Goal: Obtain resource: Obtain resource

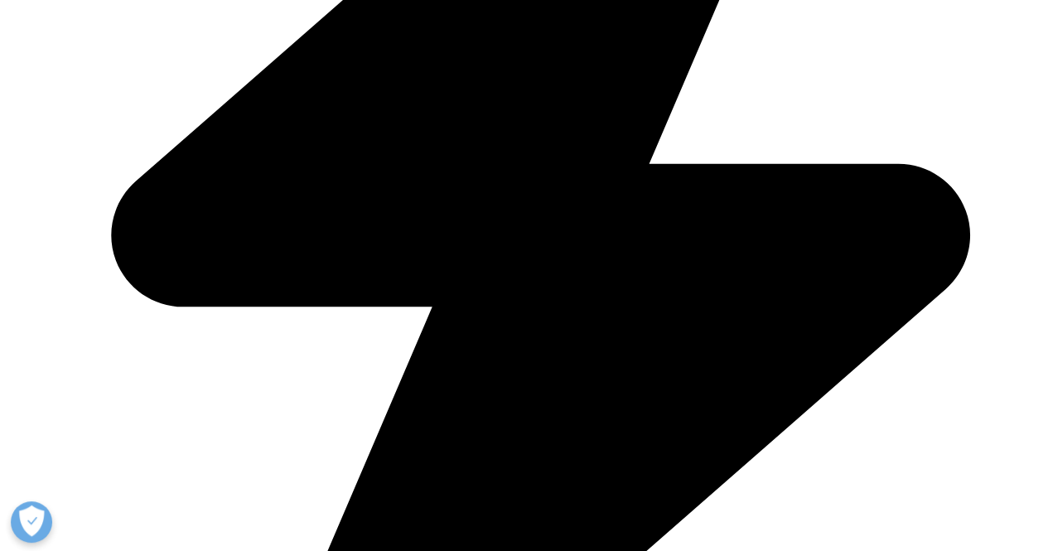
scroll to position [726, 0]
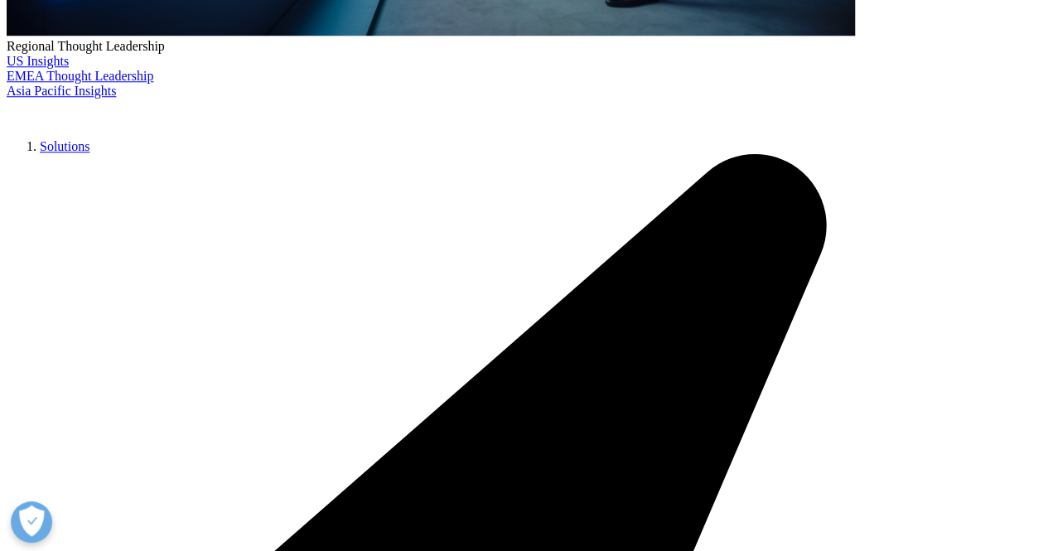
type input "Fernando"
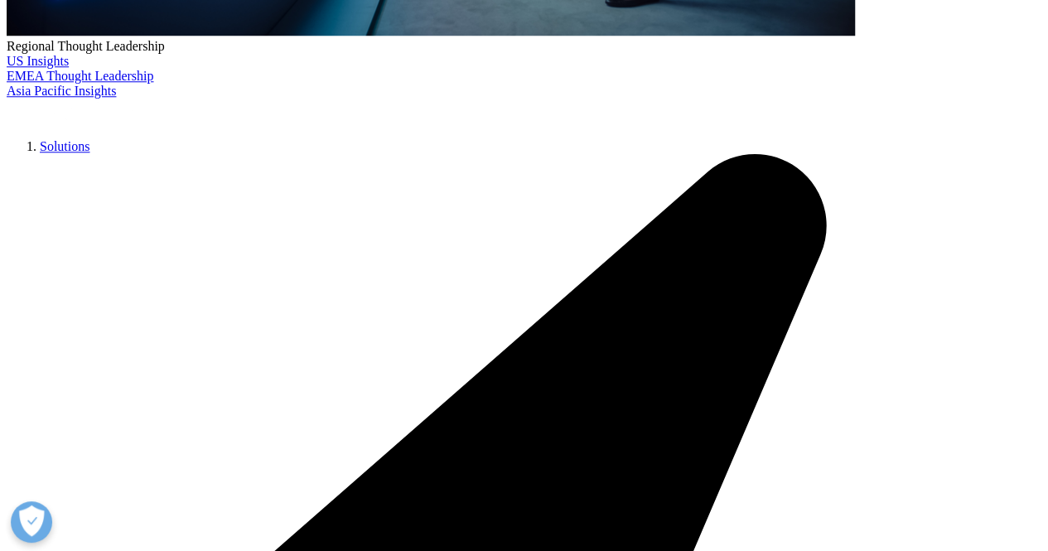
type input "Del Rio"
type input "fdelrio@innovasalud.mx"
select select "[GEOGRAPHIC_DATA]"
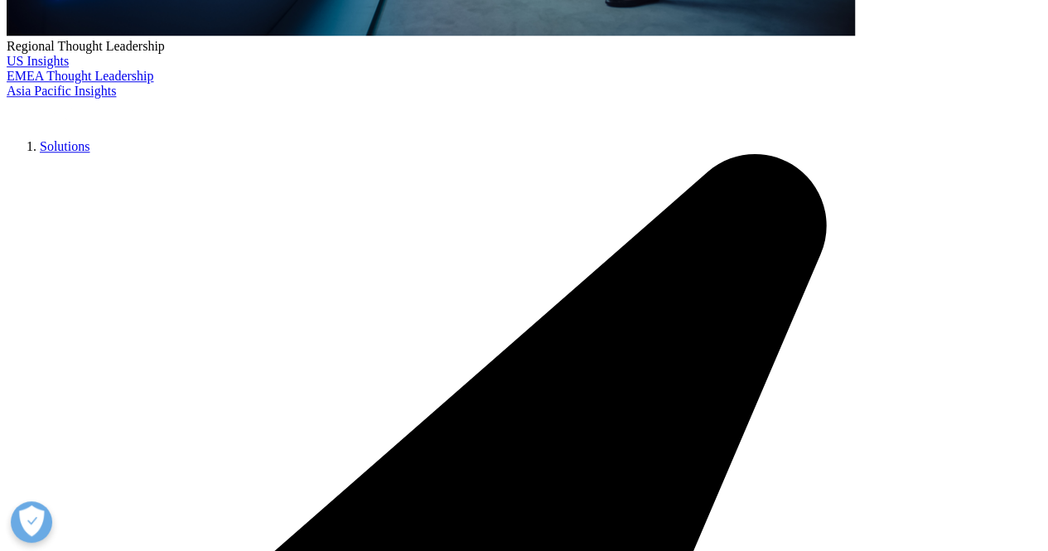
type input "a"
type input "Partner"
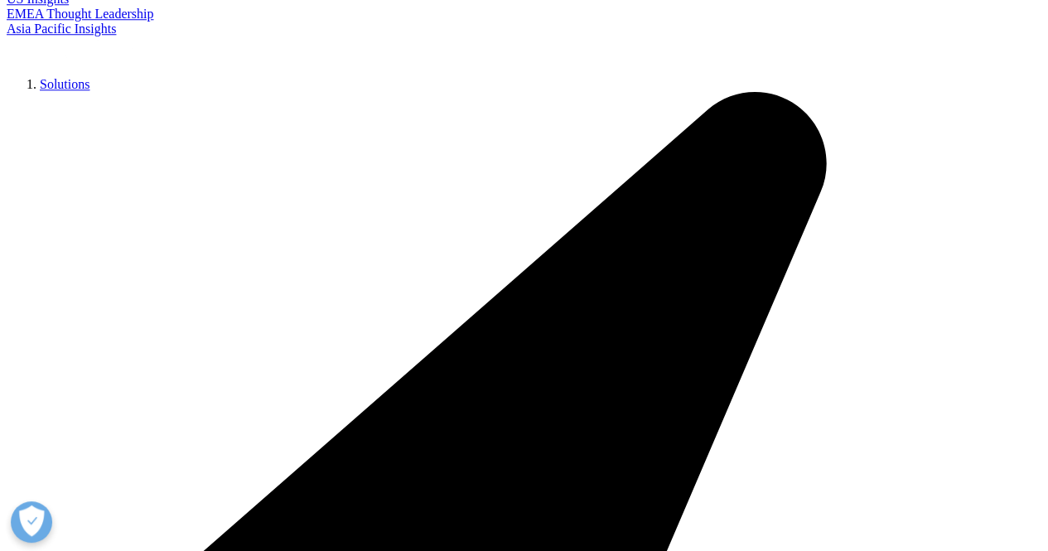
type input "InnovaSalud"
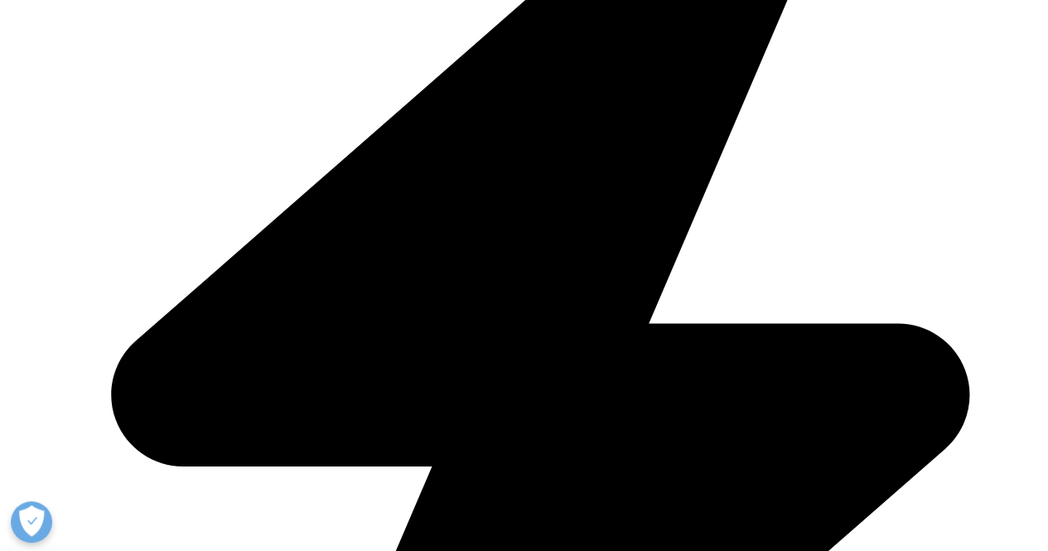
scroll to position [1059, 0]
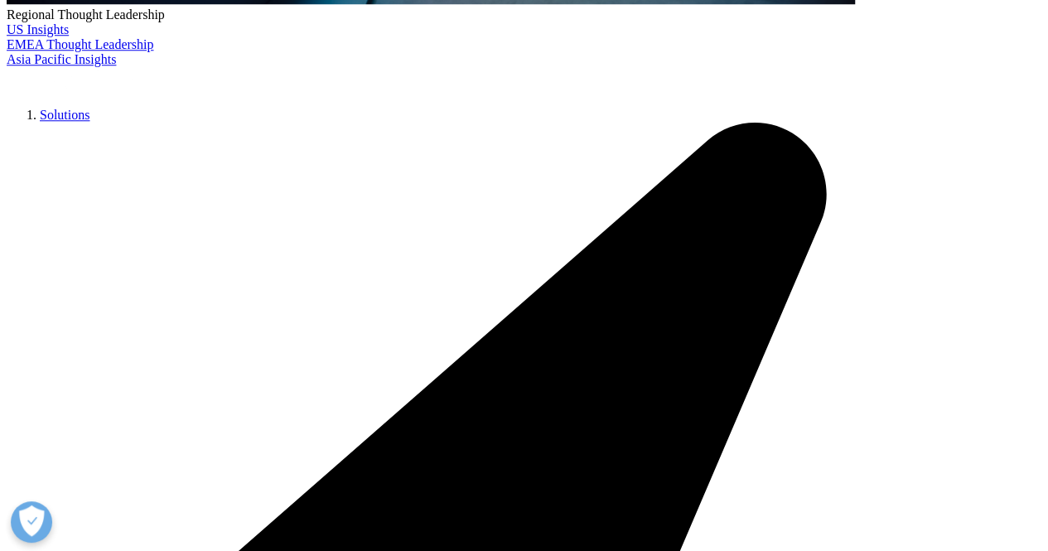
scroll to position [619, 0]
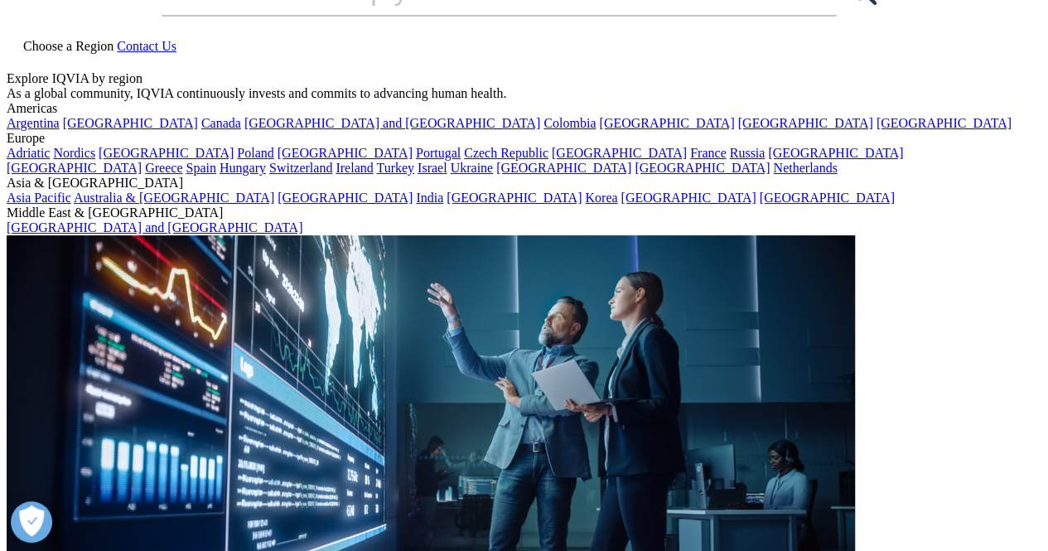
scroll to position [0, 0]
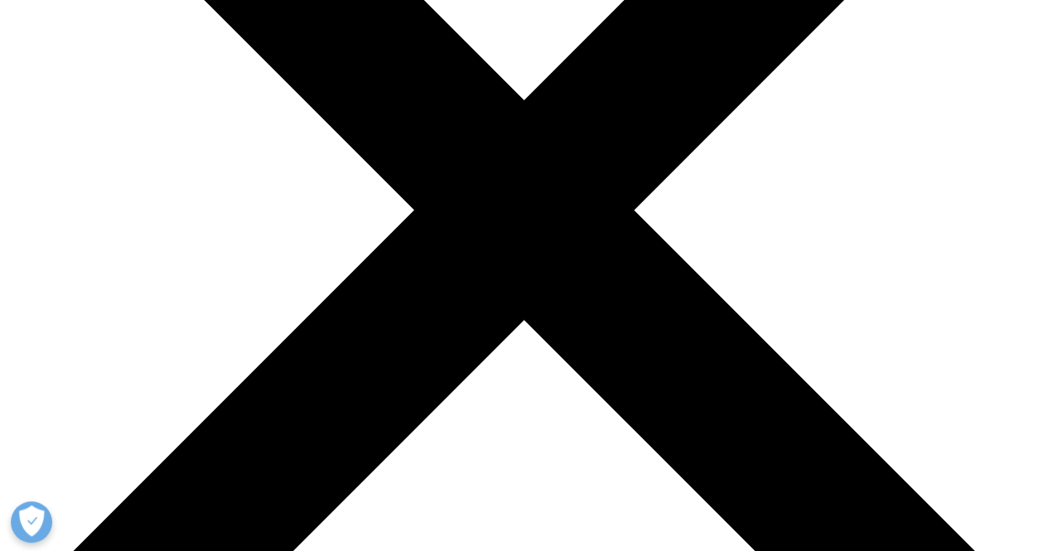
scroll to position [327, 0]
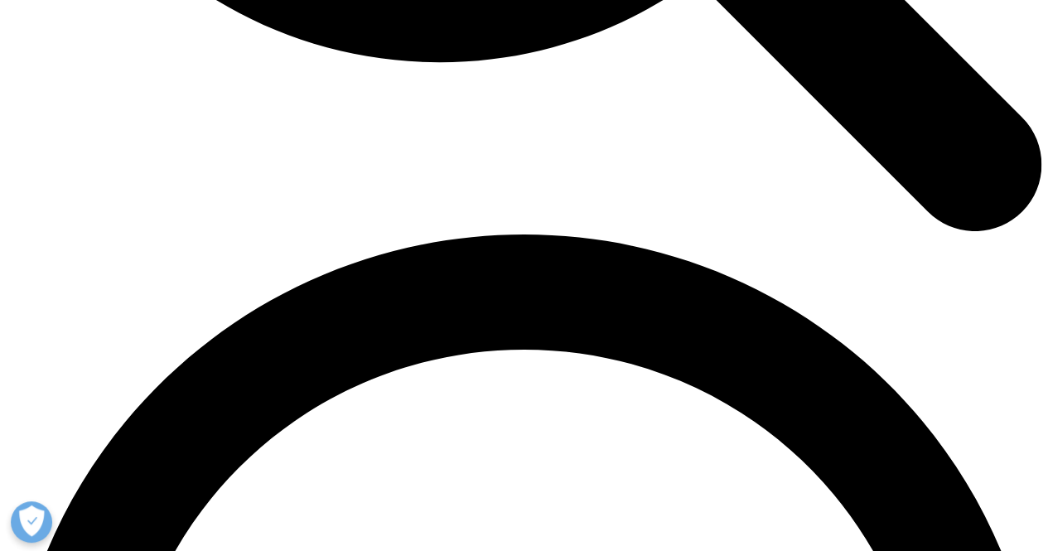
scroll to position [1866, 0]
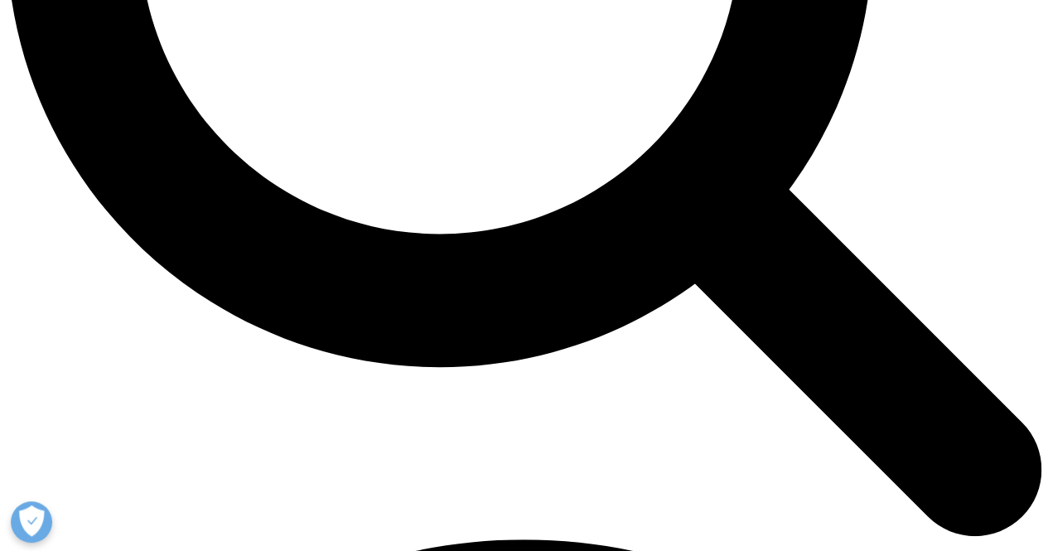
scroll to position [1561, 0]
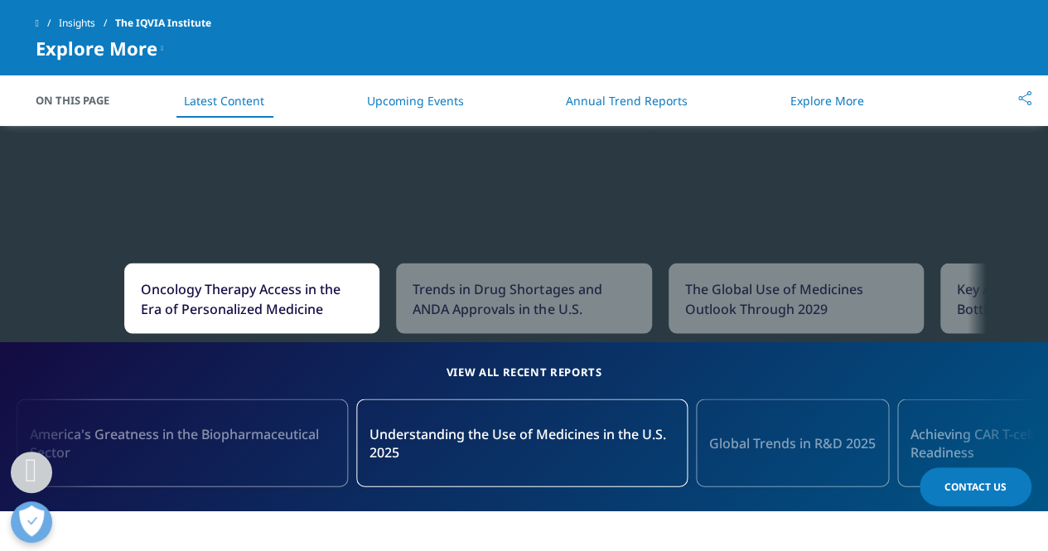
click at [411, 432] on span "Understanding the Use of Medicines in the U.S. 2025" at bounding box center [521, 442] width 305 height 36
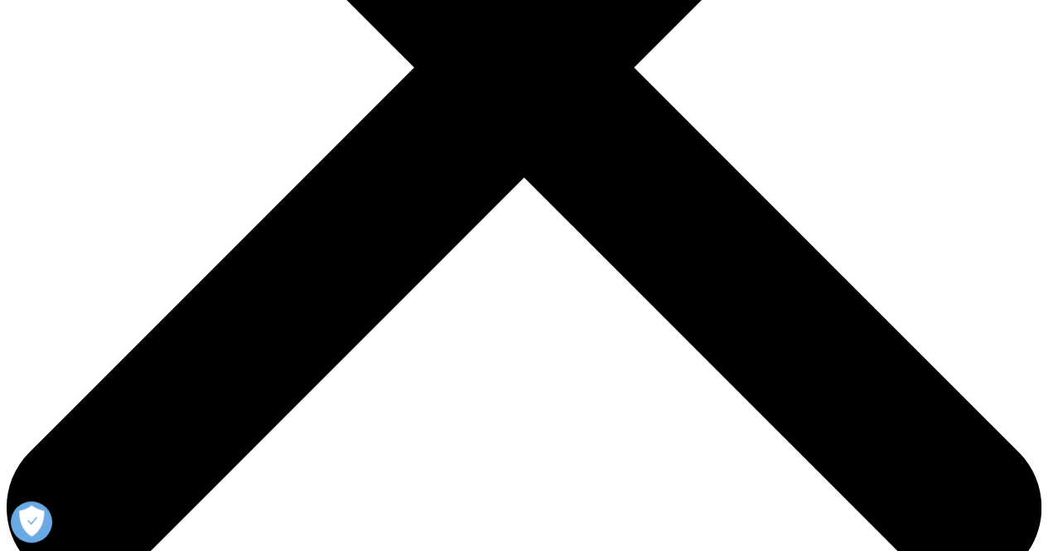
scroll to position [544, 0]
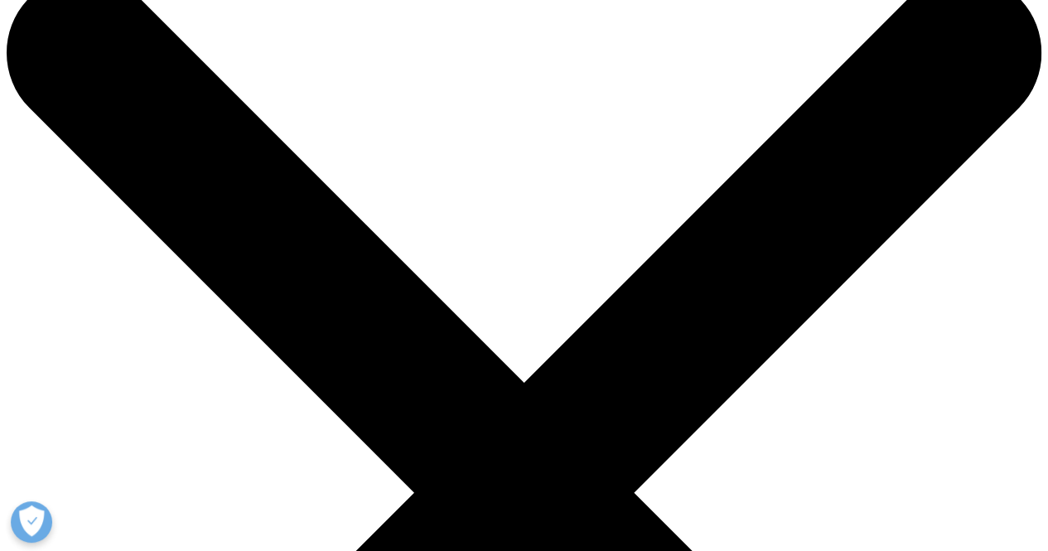
scroll to position [0, 0]
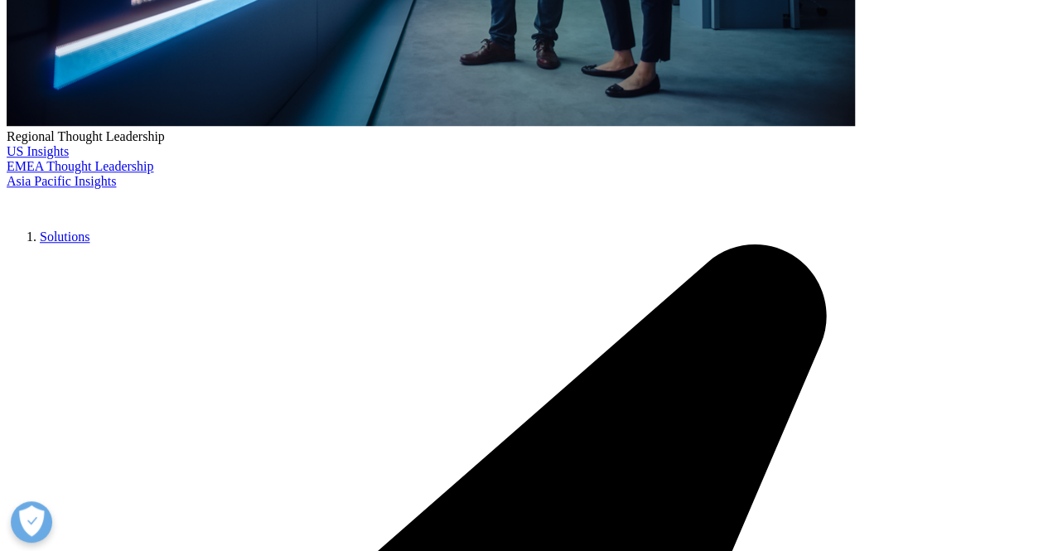
scroll to position [374, 0]
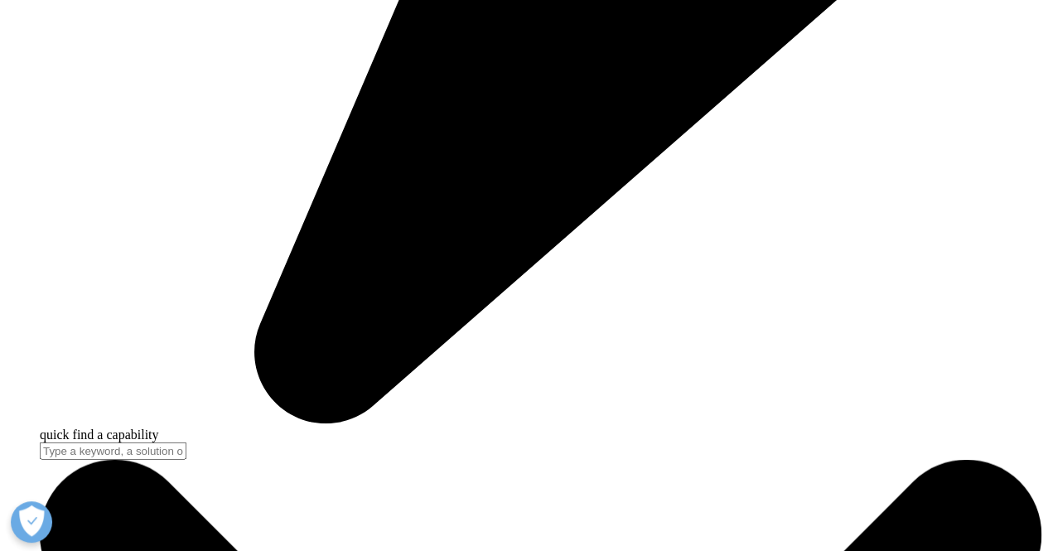
scroll to position [4671, 0]
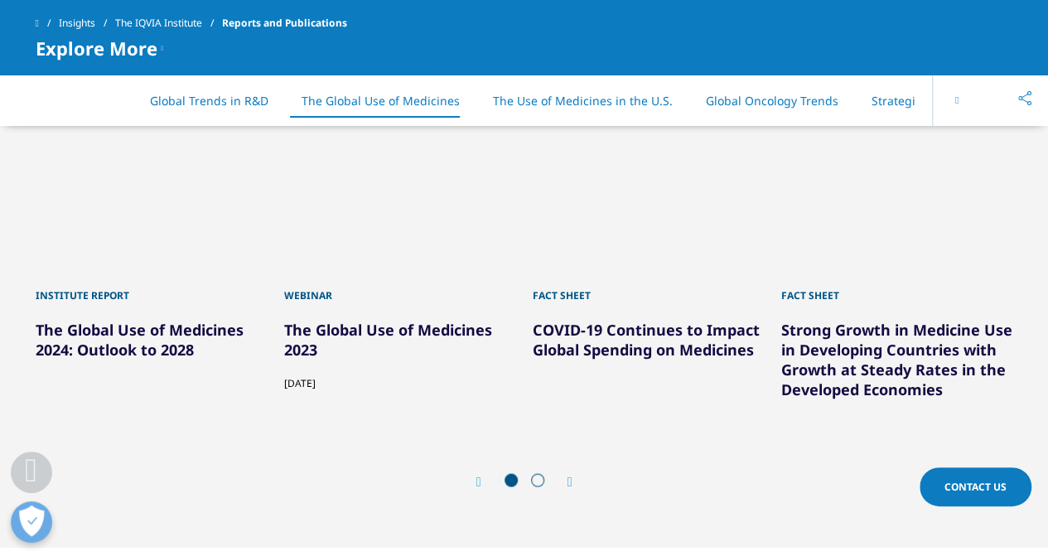
click at [476, 478] on icon "Previous slide" at bounding box center [478, 481] width 5 height 13
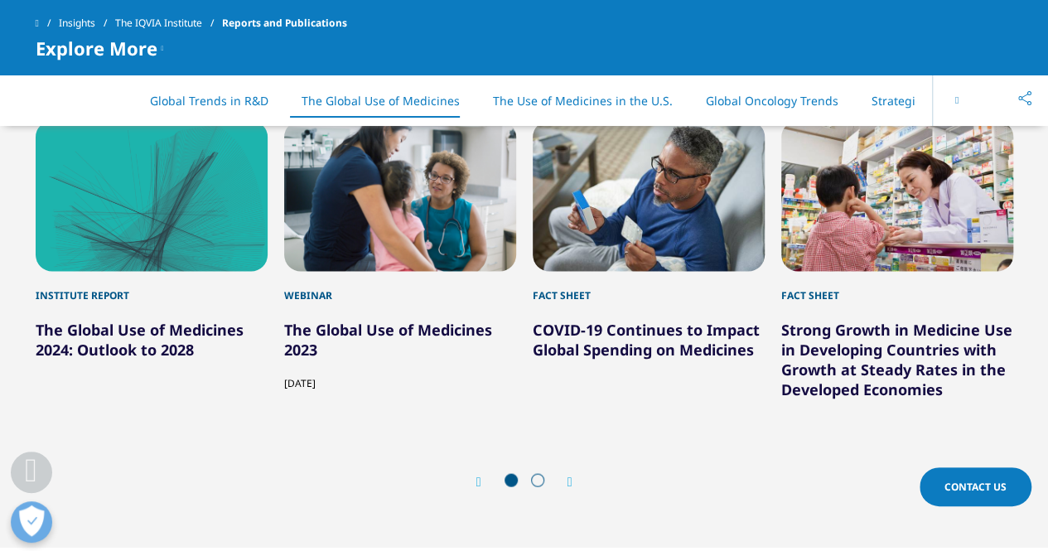
click at [566, 474] on div "Next" at bounding box center [562, 482] width 22 height 16
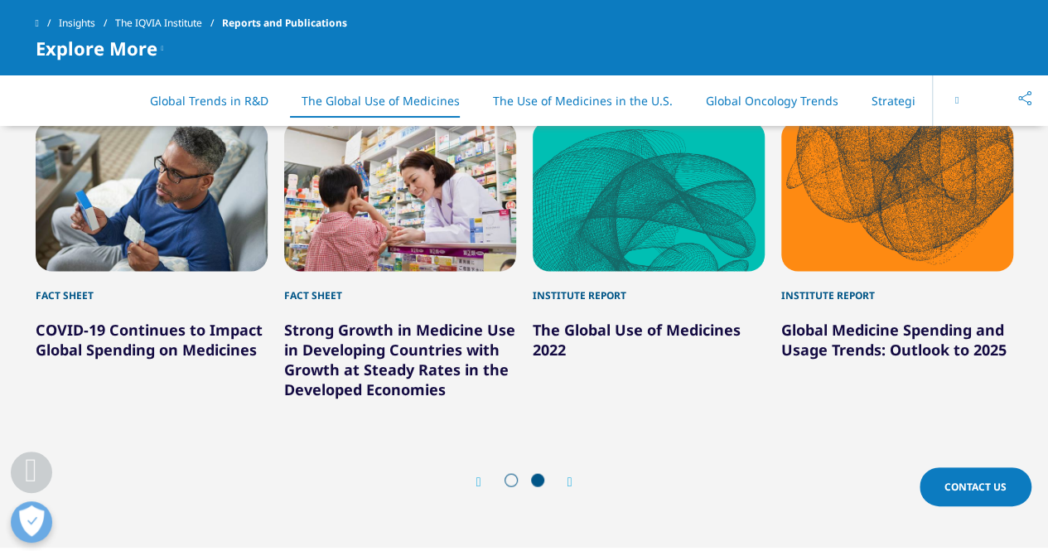
click at [566, 474] on div "Next" at bounding box center [562, 482] width 22 height 16
click at [563, 474] on div "Next" at bounding box center [562, 482] width 22 height 16
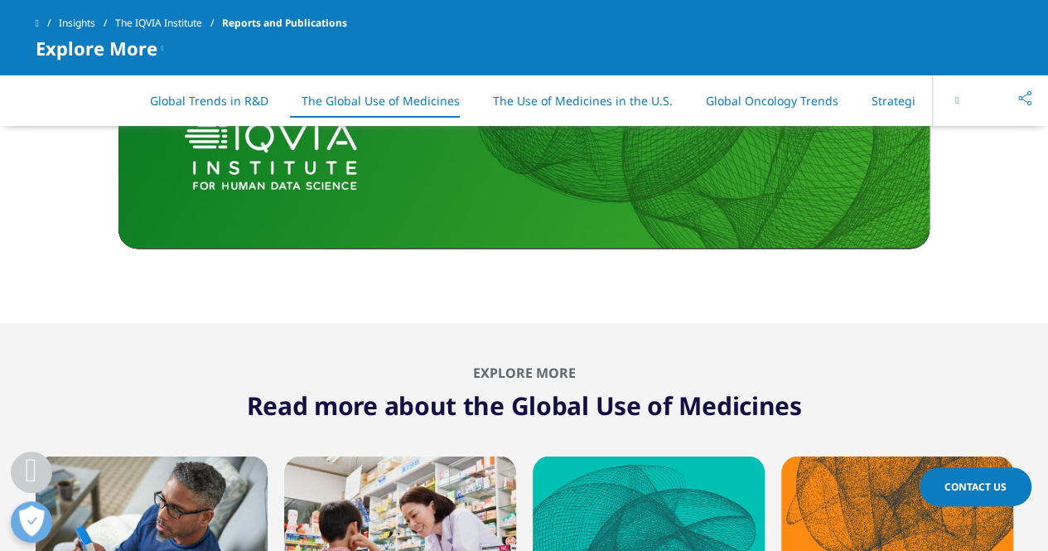
scroll to position [4335, 0]
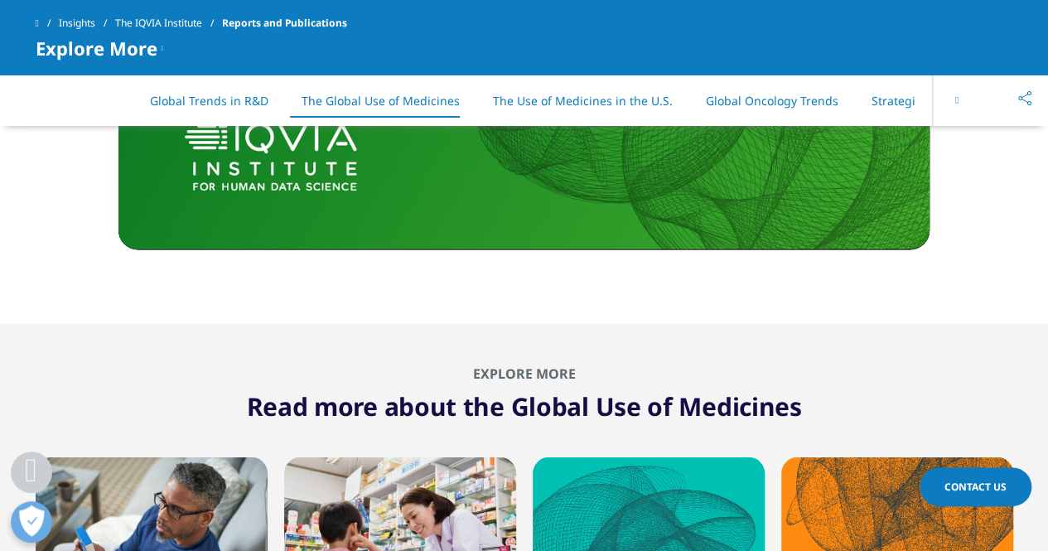
click at [205, 105] on link "Global Trends in R&D" at bounding box center [209, 101] width 118 height 16
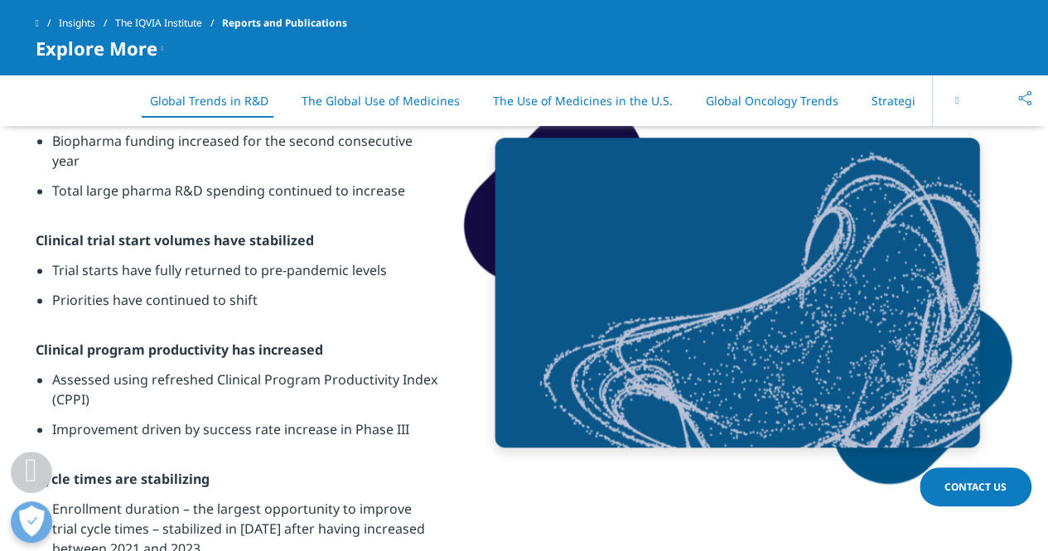
scroll to position [754, 0]
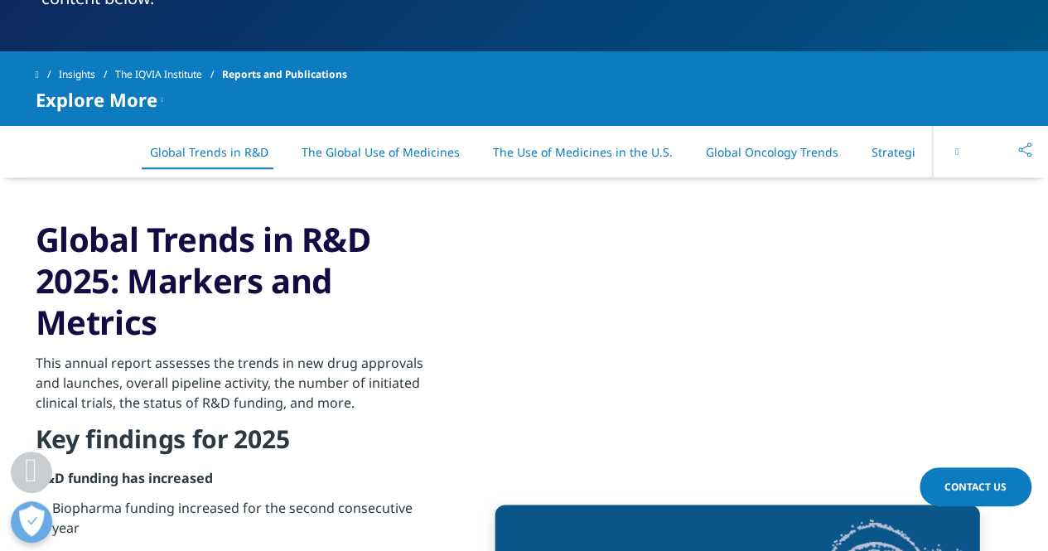
click at [586, 162] on li "The Use of Medicines in the U.S." at bounding box center [582, 152] width 213 height 49
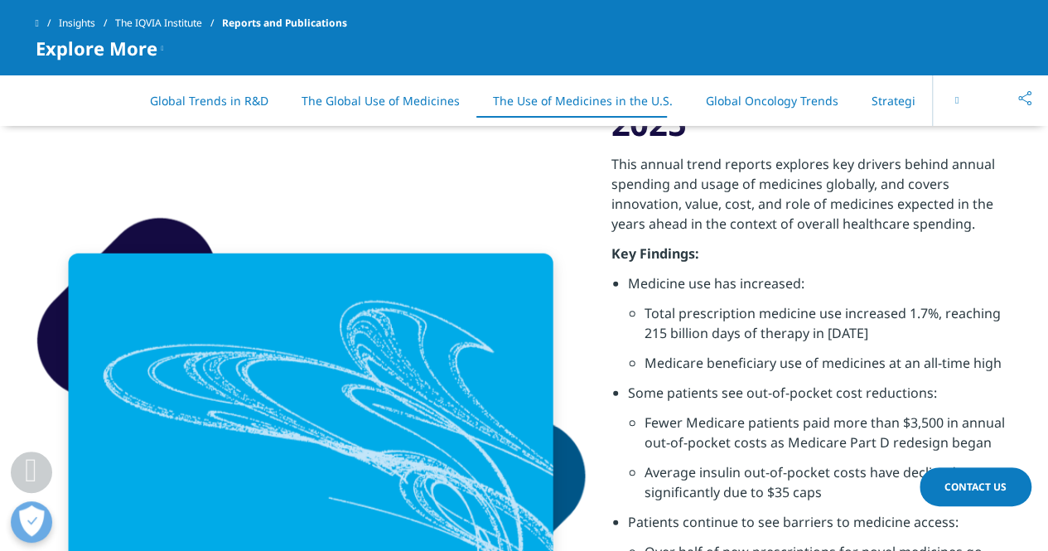
scroll to position [5126, 0]
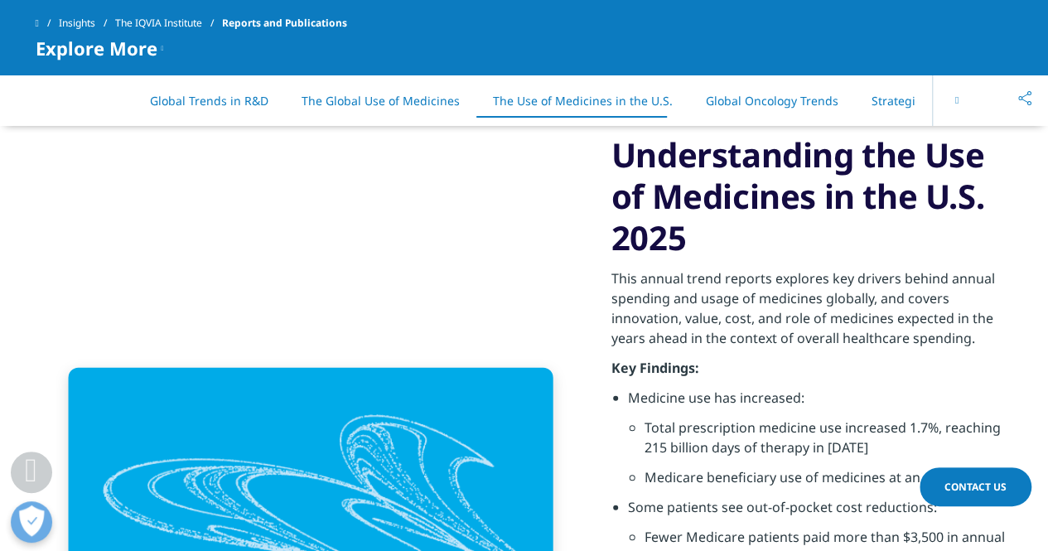
click at [729, 104] on link "Global Oncology Trends" at bounding box center [772, 101] width 132 height 16
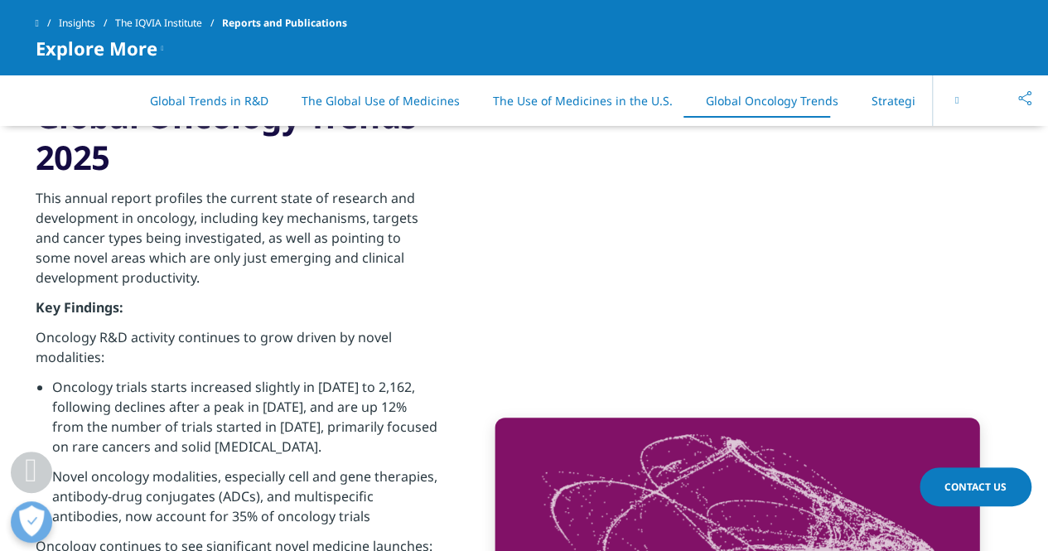
click at [878, 102] on link "Strategic Reports" at bounding box center [919, 101] width 96 height 16
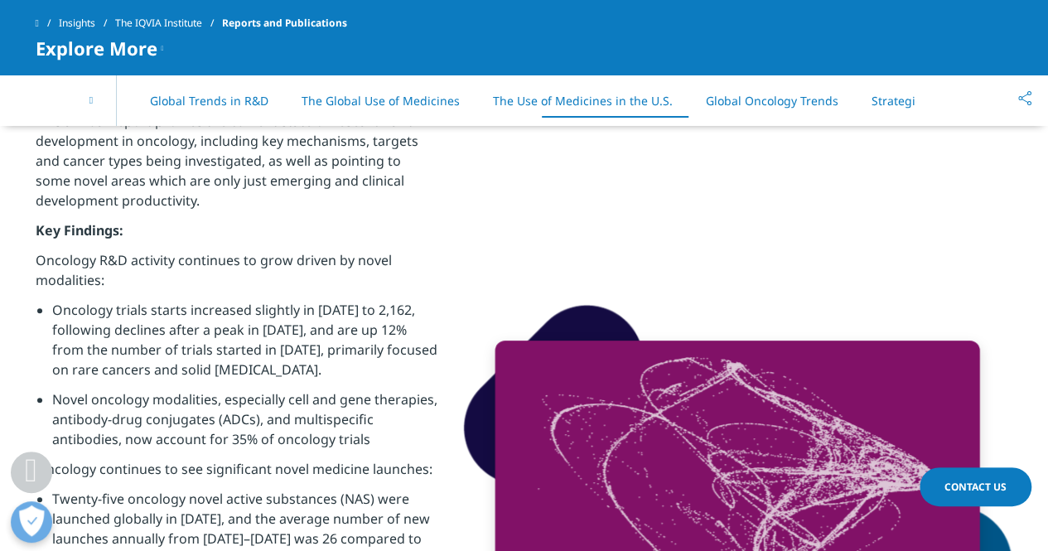
scroll to position [0, 142]
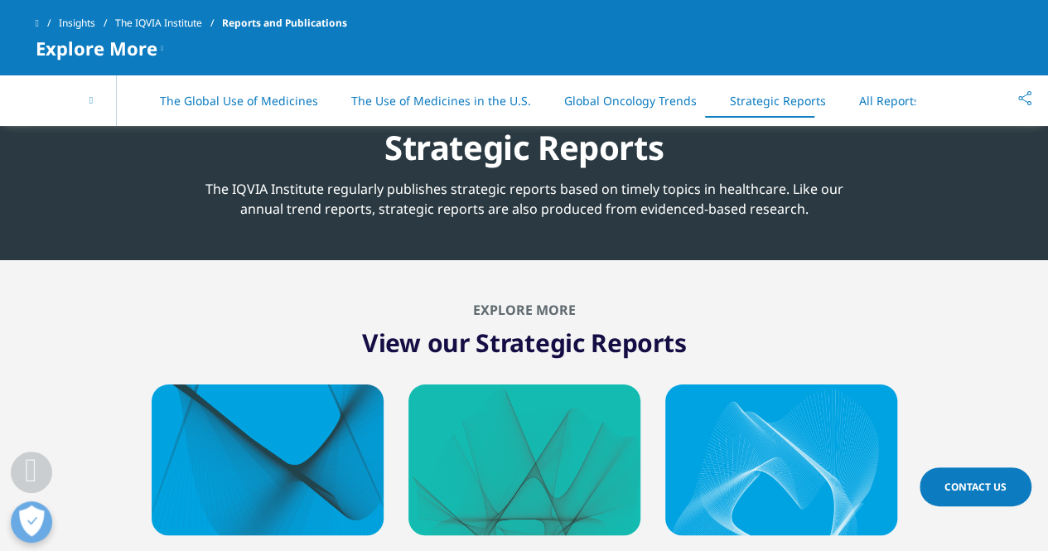
click at [862, 103] on link "All Reports" at bounding box center [889, 101] width 60 height 16
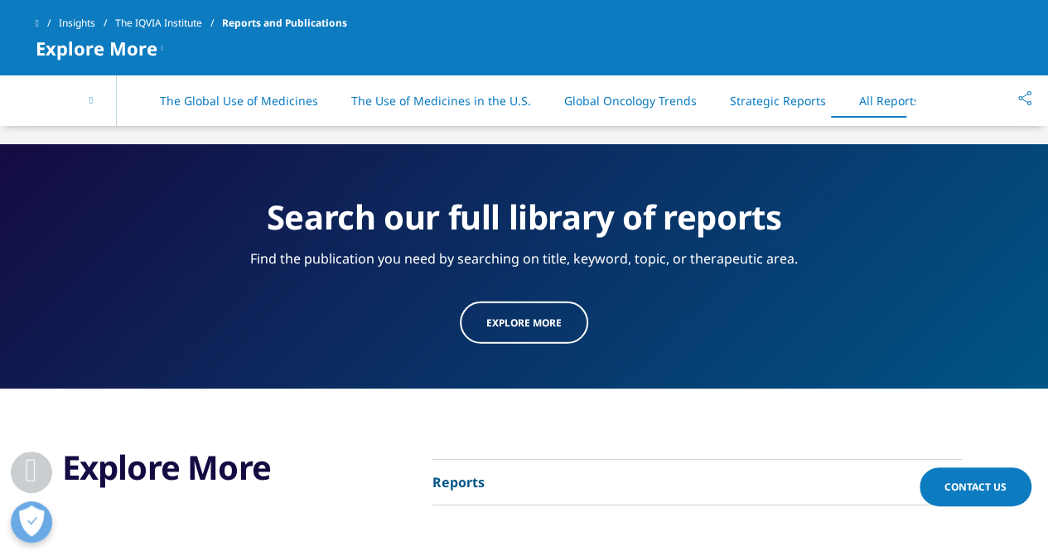
scroll to position [8529, 0]
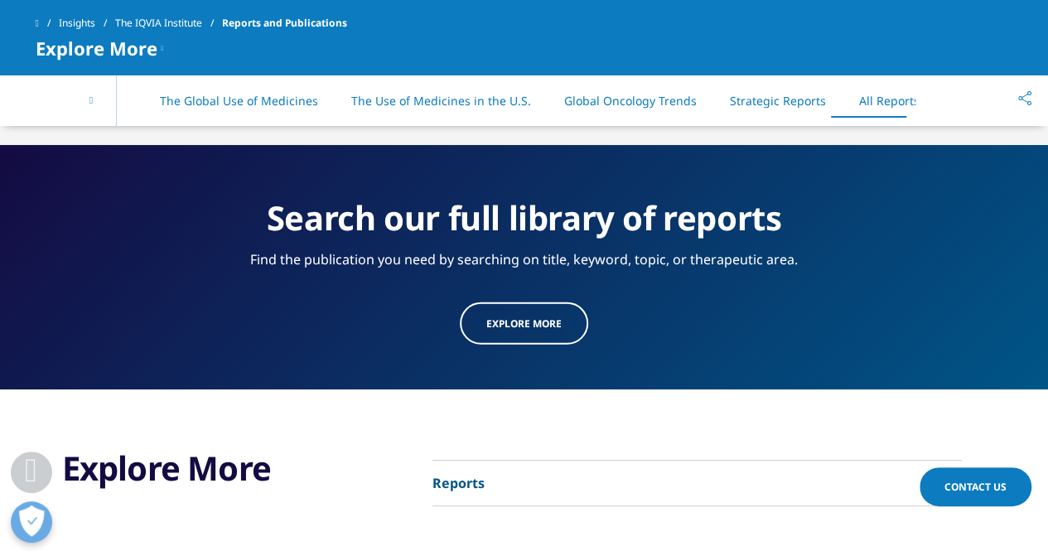
click at [530, 302] on link "Explore more" at bounding box center [524, 323] width 128 height 42
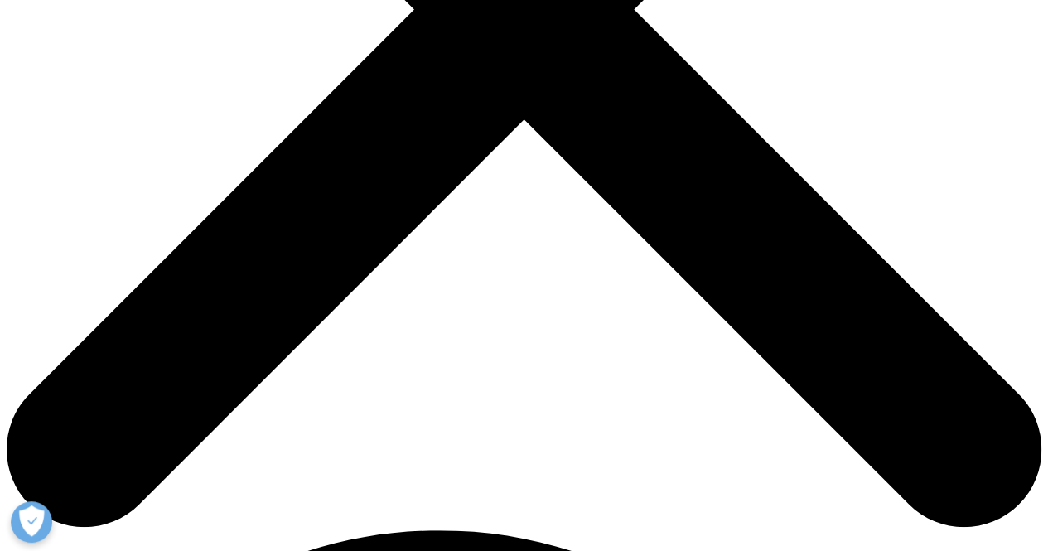
scroll to position [533, 0]
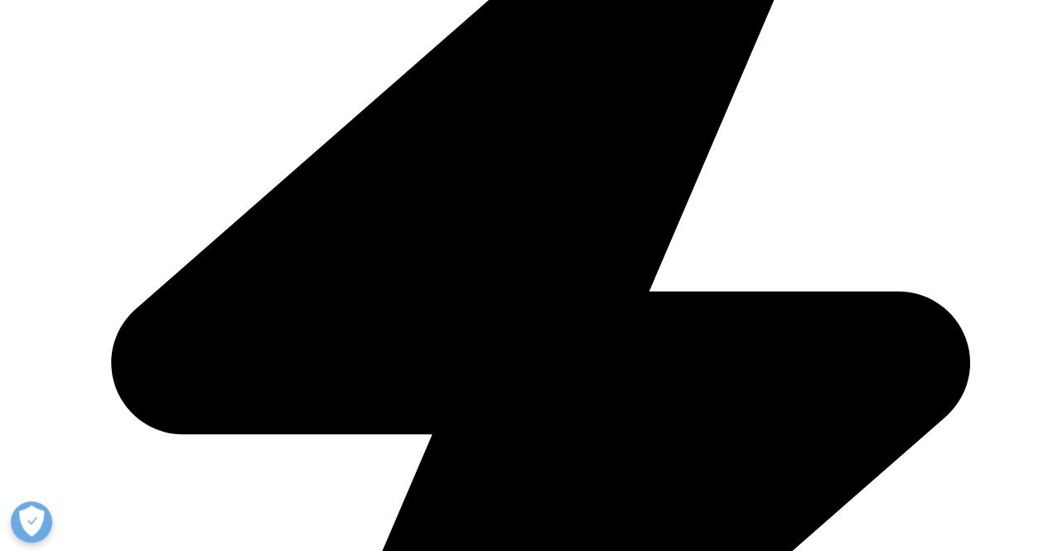
scroll to position [611, 0]
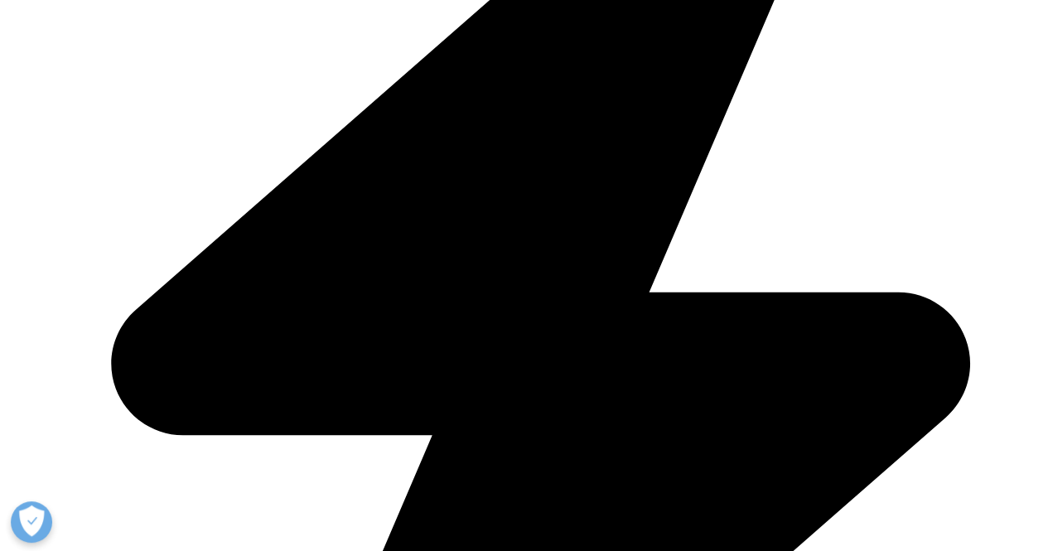
type input "manufacturing"
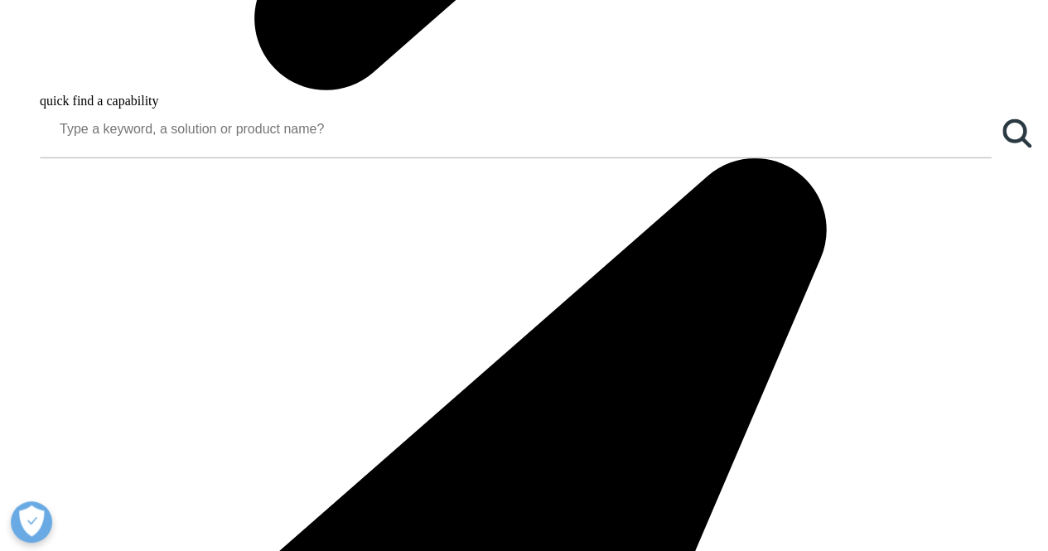
scroll to position [1457, 0]
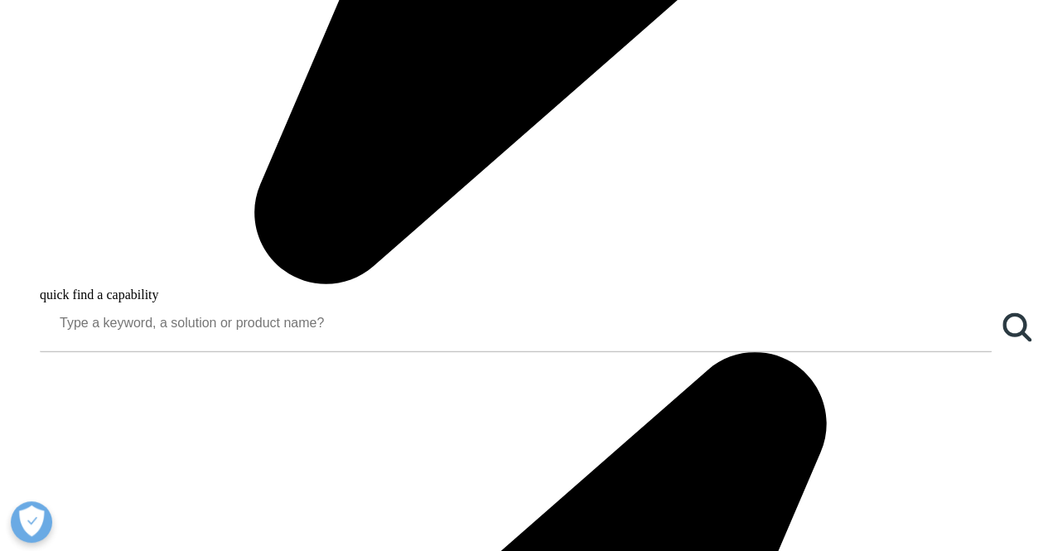
scroll to position [1264, 0]
